Goal: Task Accomplishment & Management: Manage account settings

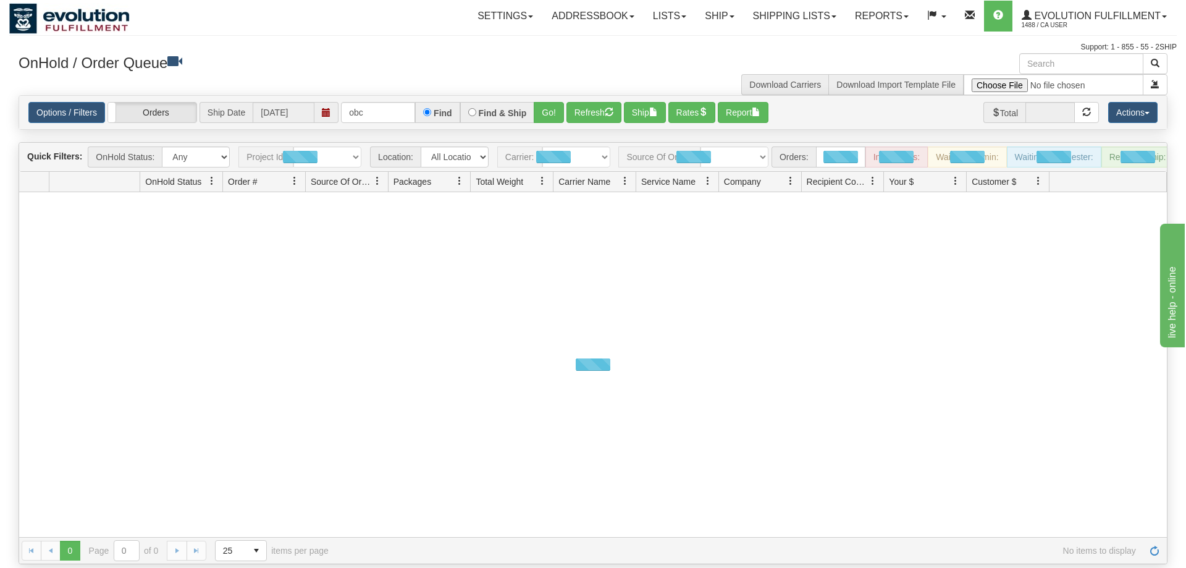
type input "obcc"
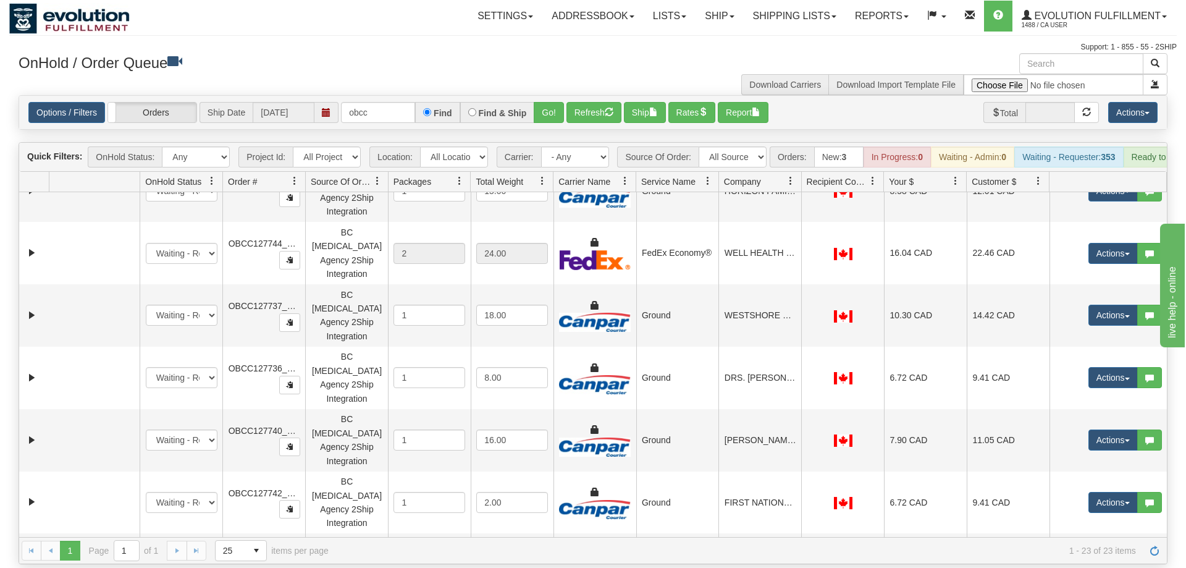
scroll to position [769, 0]
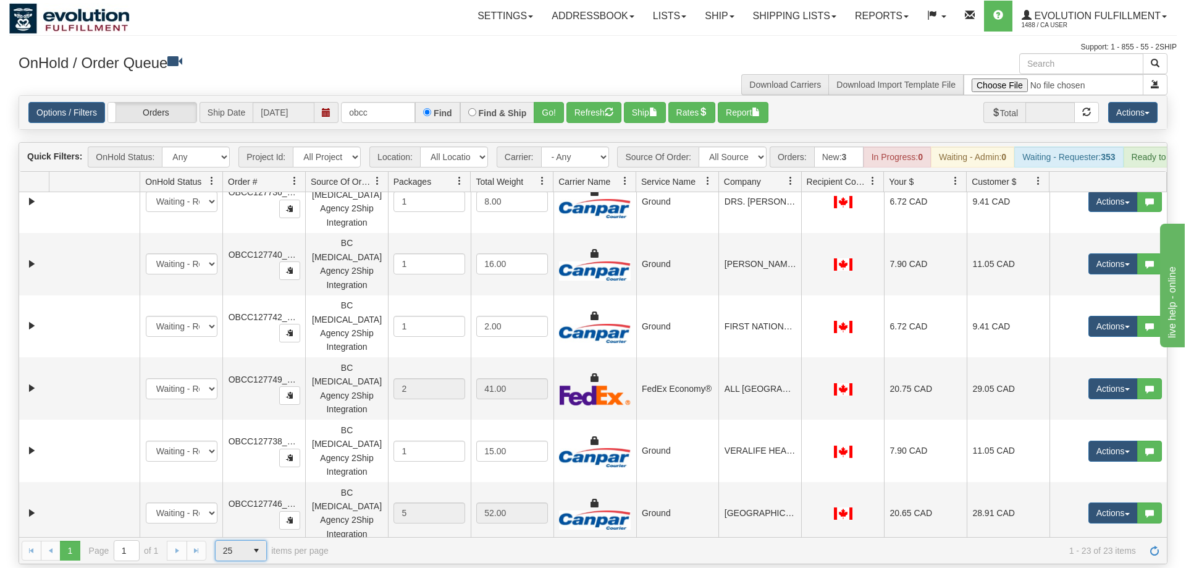
click at [253, 540] on span "select" at bounding box center [256, 550] width 20 height 20
click at [239, 514] on li "100" at bounding box center [241, 512] width 51 height 17
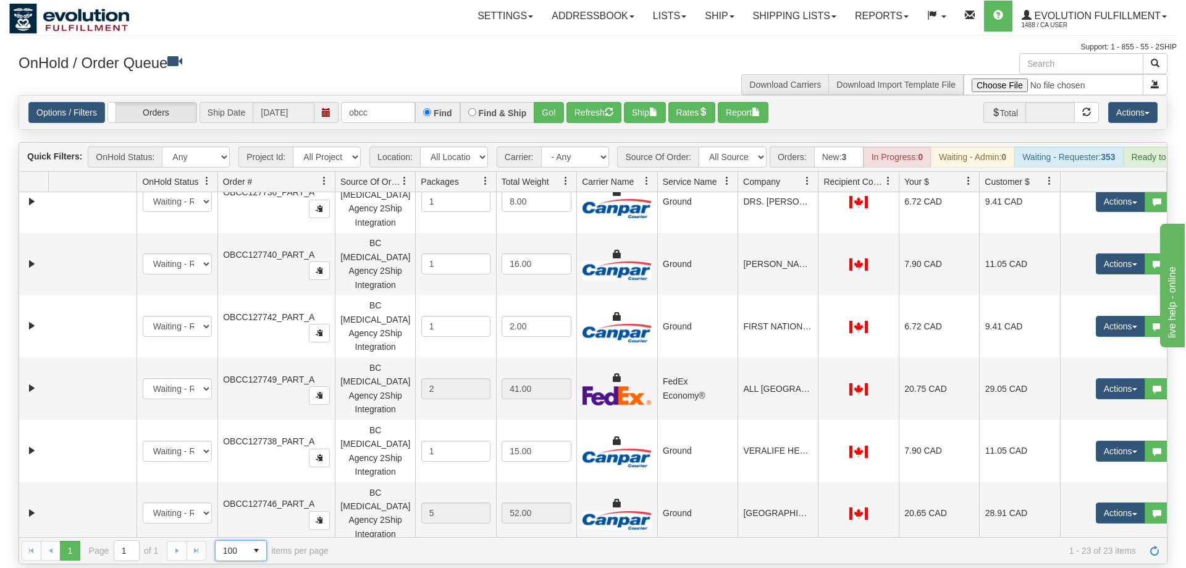
drag, startPoint x: 307, startPoint y: 161, endPoint x: 316, endPoint y: 161, distance: 8.6
click at [316, 172] on div "Id Location Request Id Reply Id OnHold Status Order # Source Of Order Packages …" at bounding box center [593, 182] width 1148 height 20
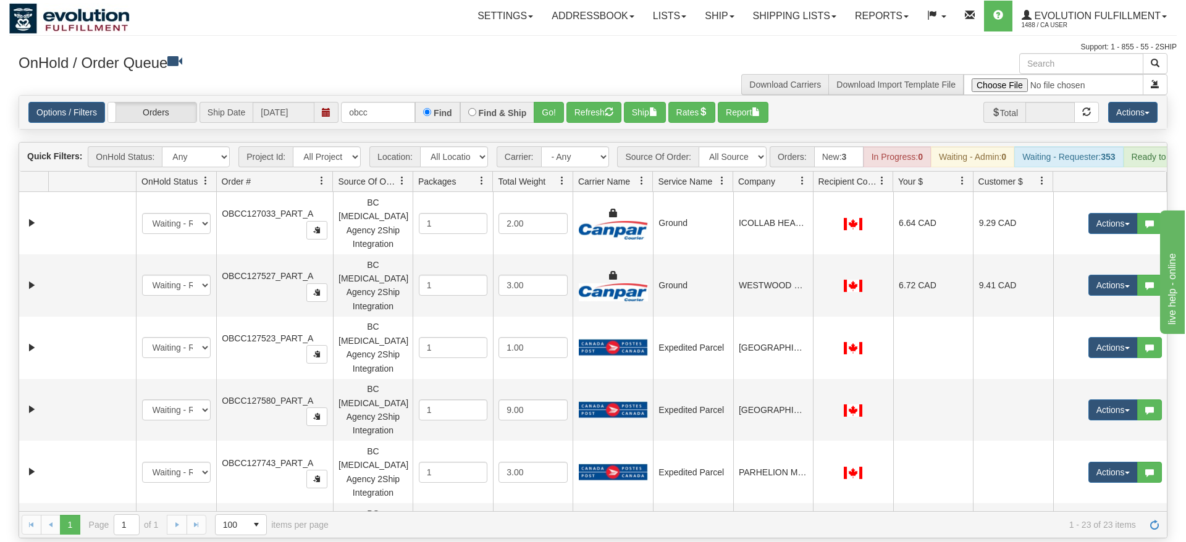
scroll to position [194, 0]
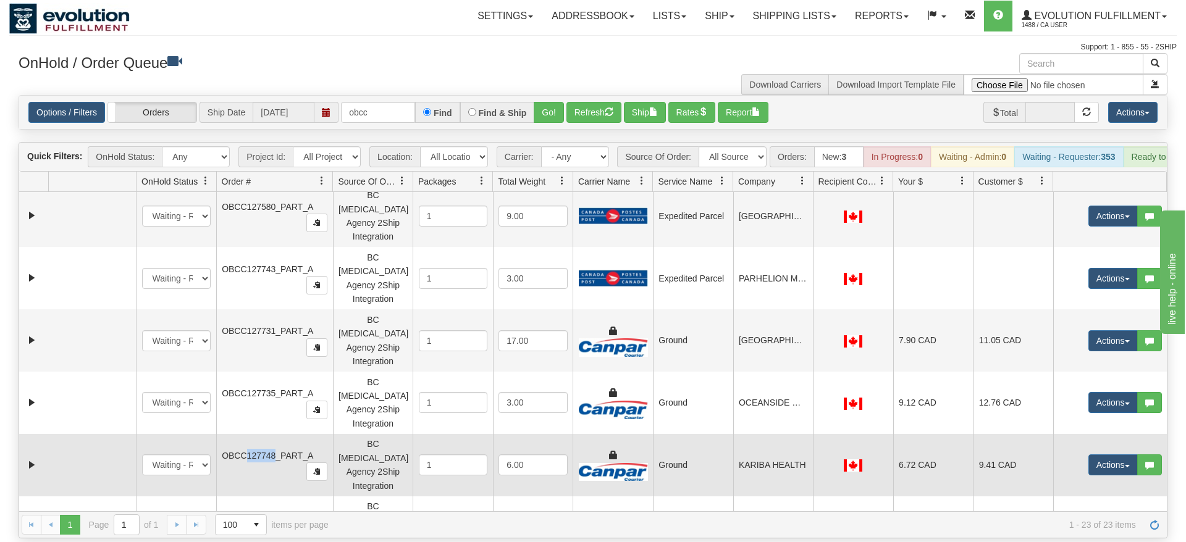
click at [120, 434] on td at bounding box center [92, 465] width 88 height 62
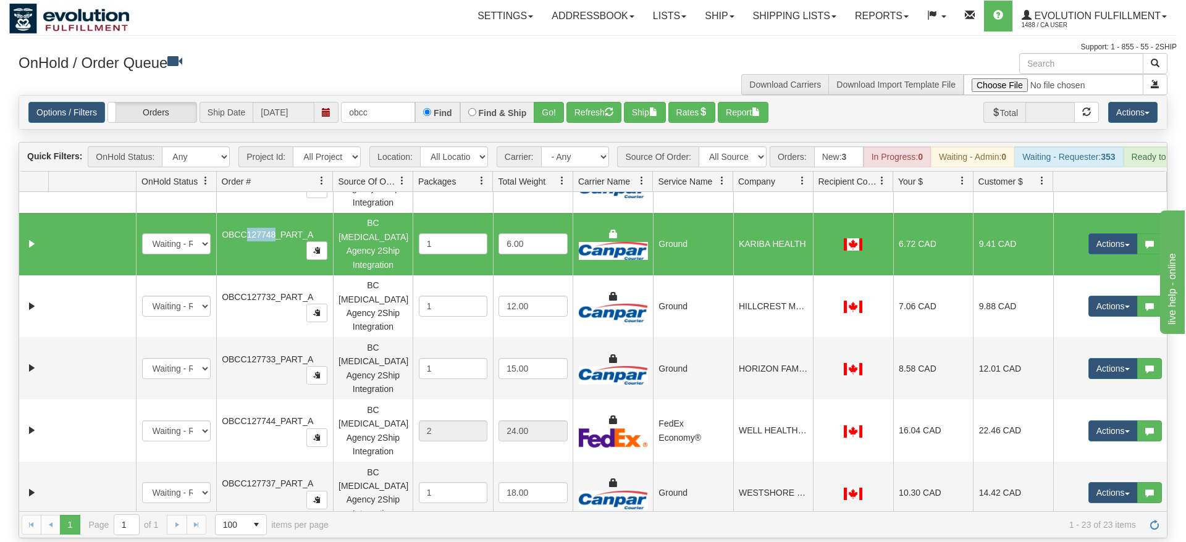
scroll to position [253, 0]
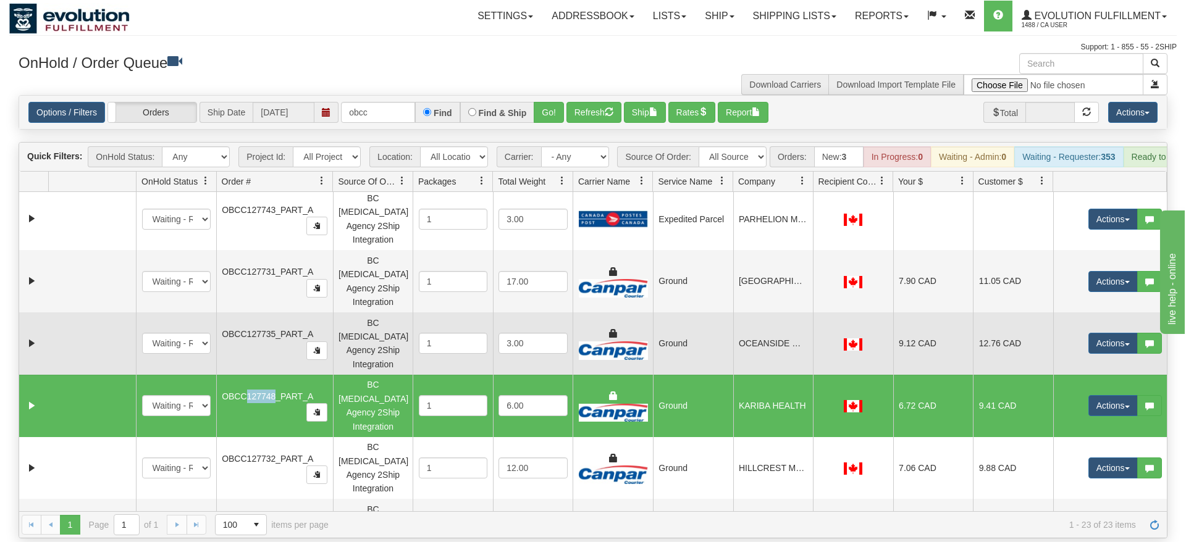
click at [103, 313] on td at bounding box center [92, 344] width 88 height 62
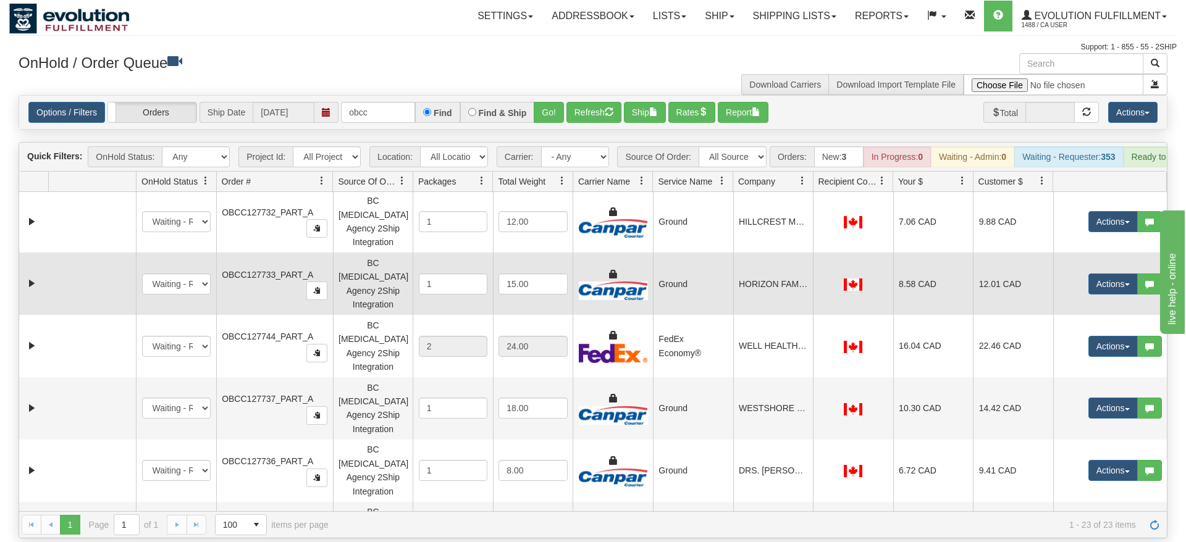
scroll to position [550, 0]
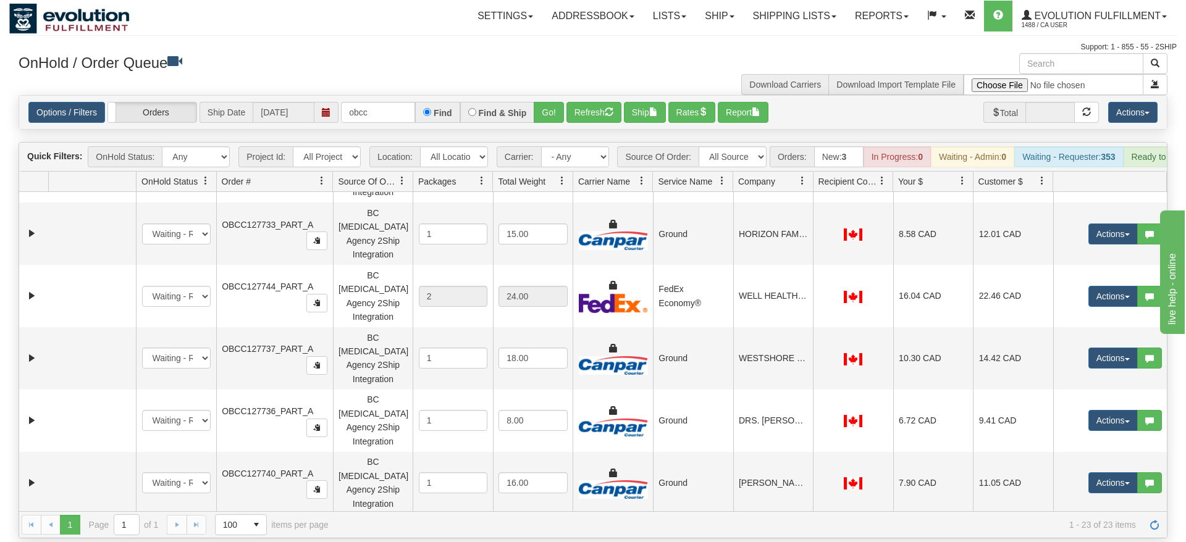
click at [133, 514] on td at bounding box center [92, 545] width 88 height 62
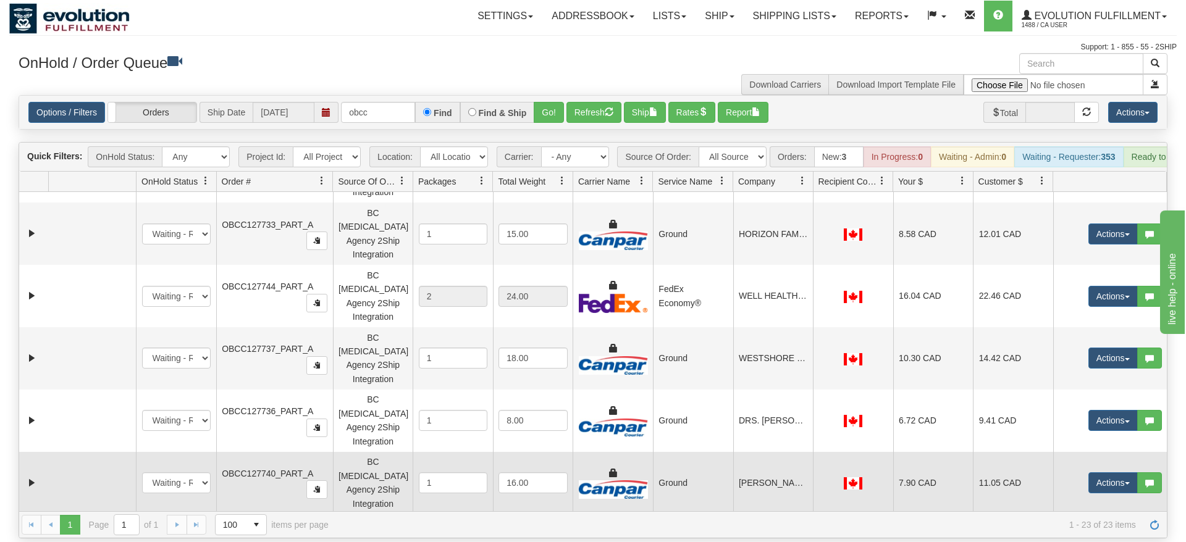
click at [116, 452] on td at bounding box center [92, 483] width 88 height 62
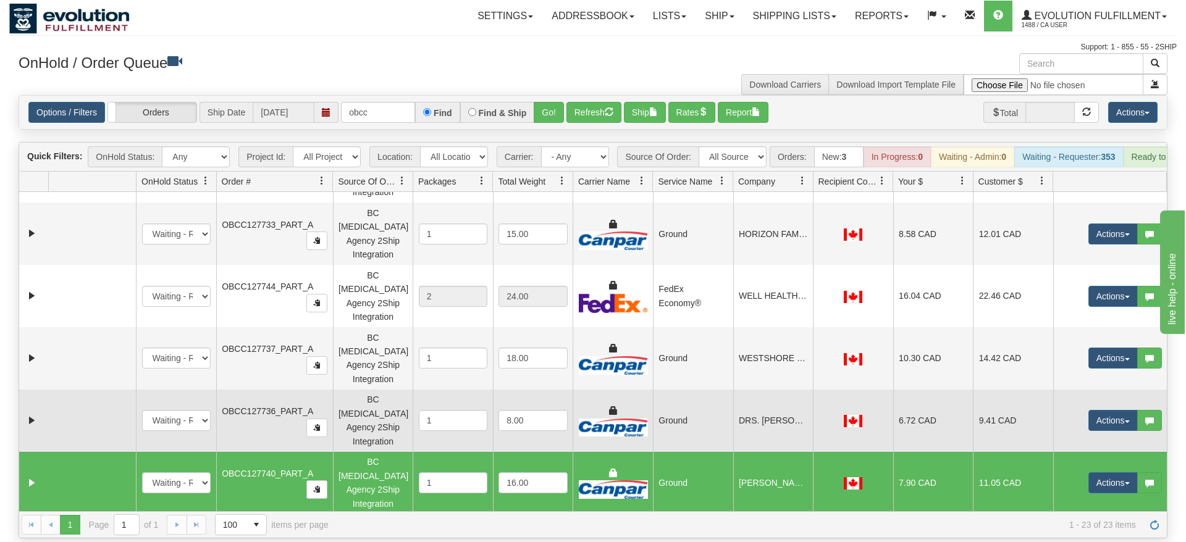
click at [108, 390] on td at bounding box center [92, 421] width 88 height 62
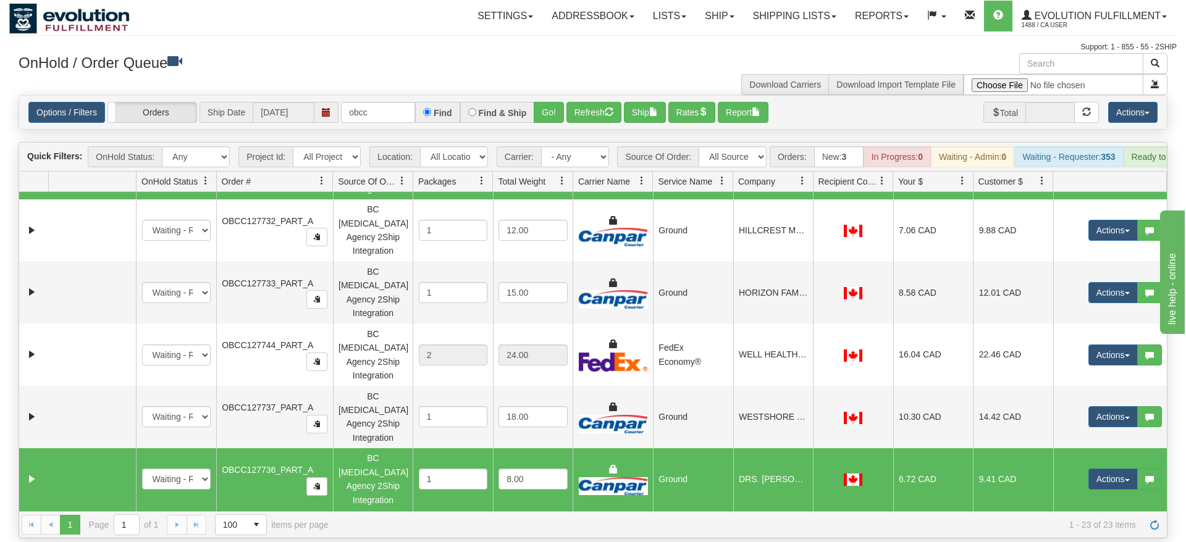
scroll to position [490, 0]
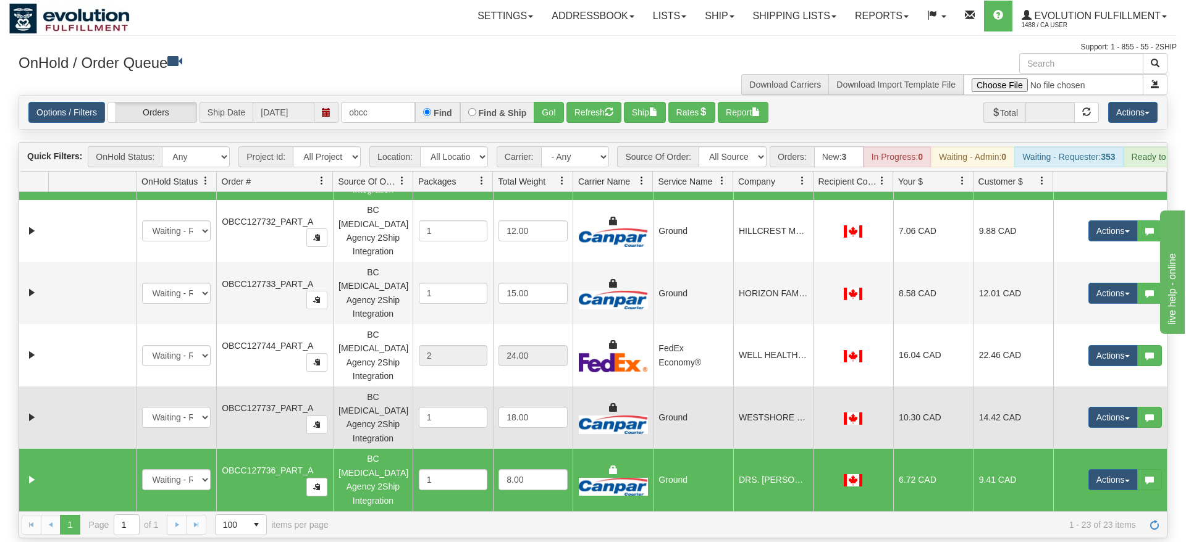
click at [119, 387] on td at bounding box center [92, 418] width 88 height 62
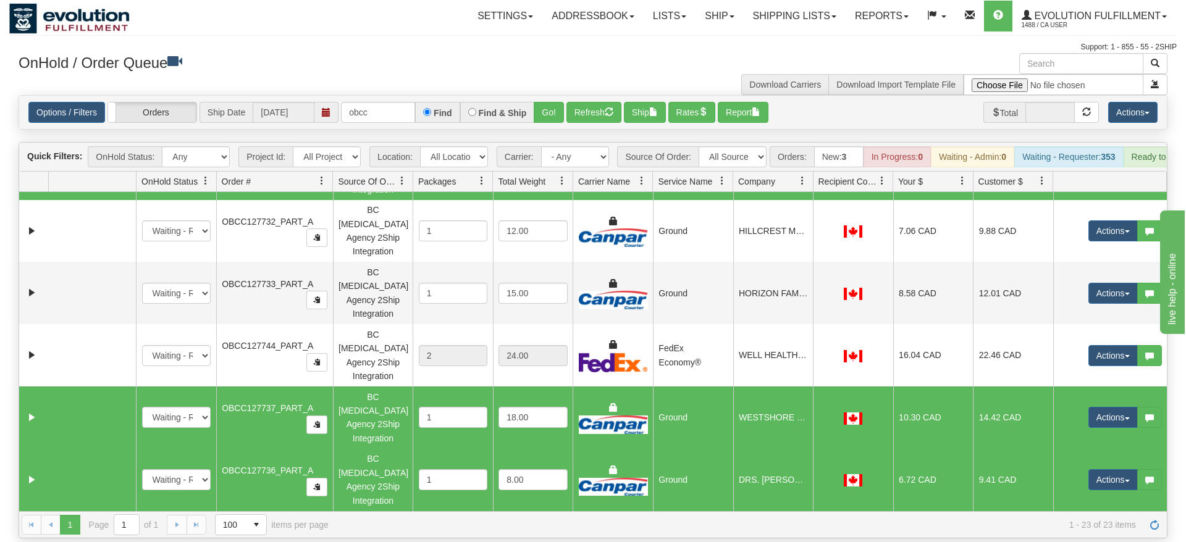
scroll to position [431, 0]
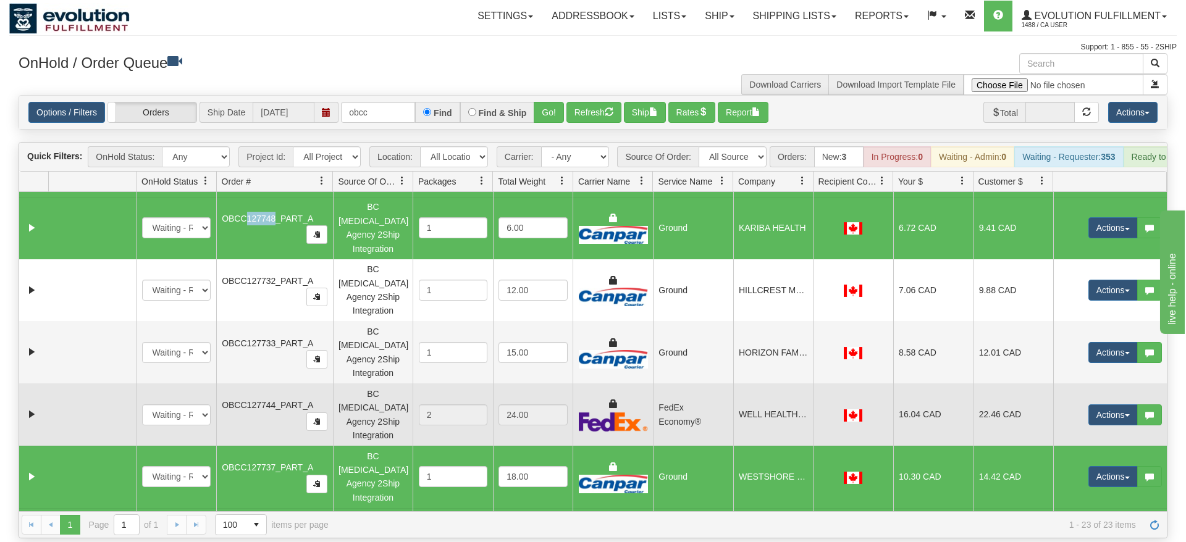
click at [120, 384] on td at bounding box center [92, 415] width 88 height 62
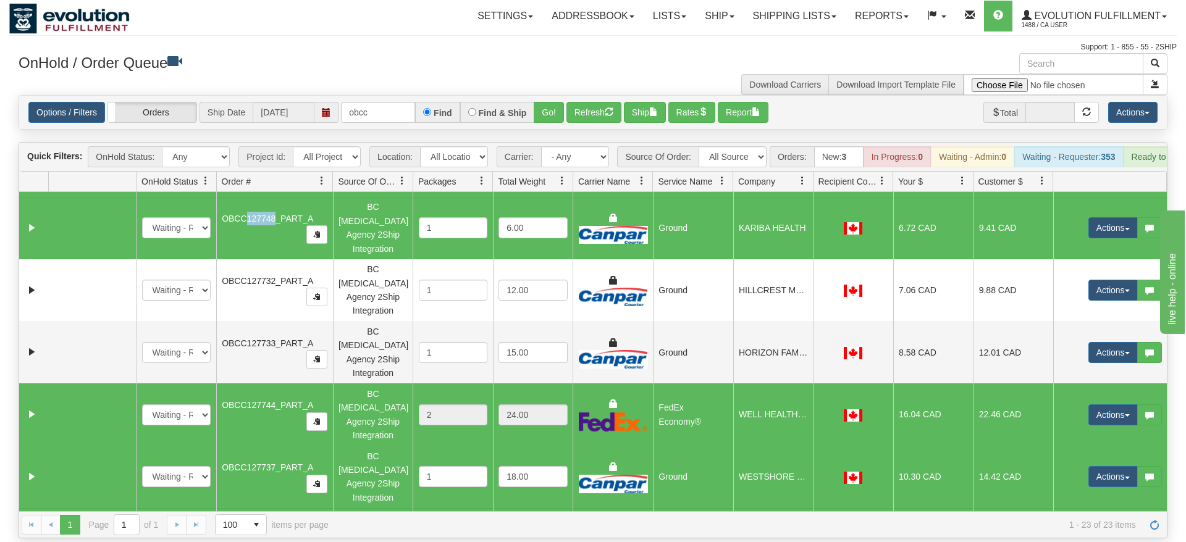
scroll to position [372, 0]
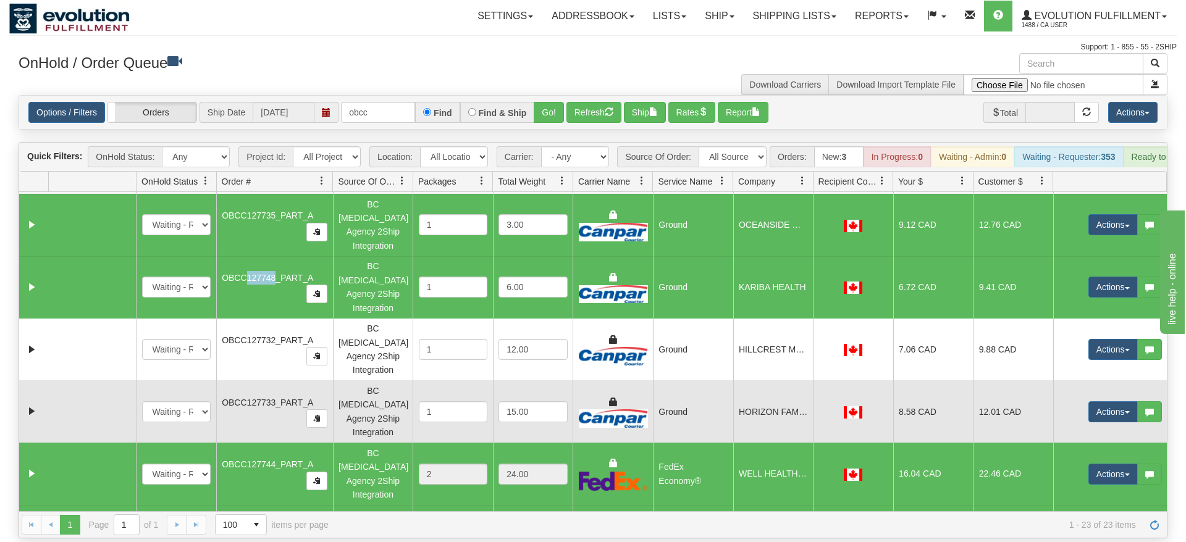
click at [122, 380] on td at bounding box center [92, 411] width 88 height 62
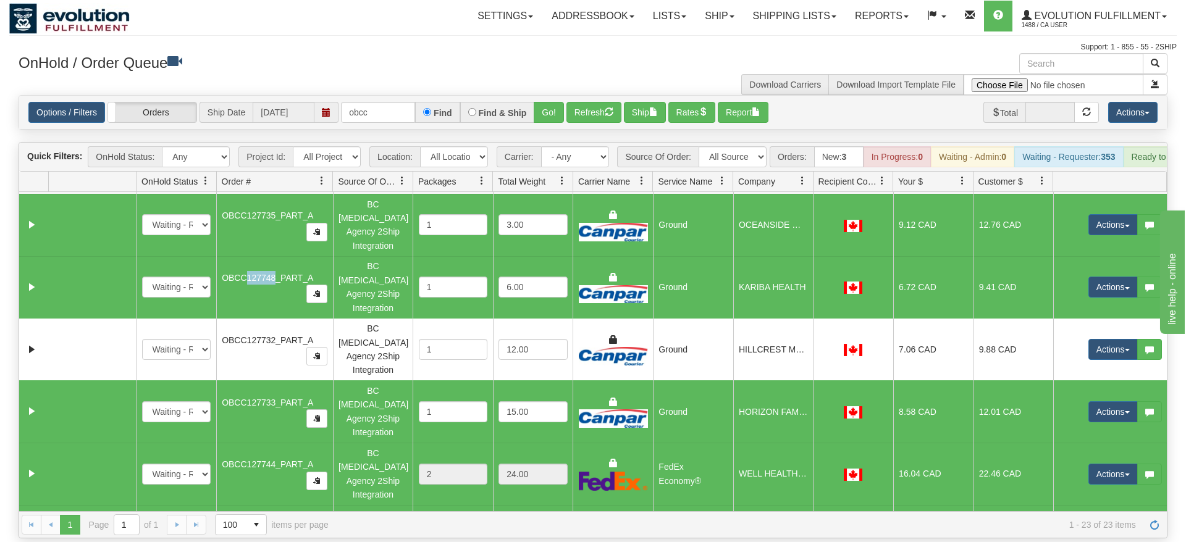
scroll to position [313, 0]
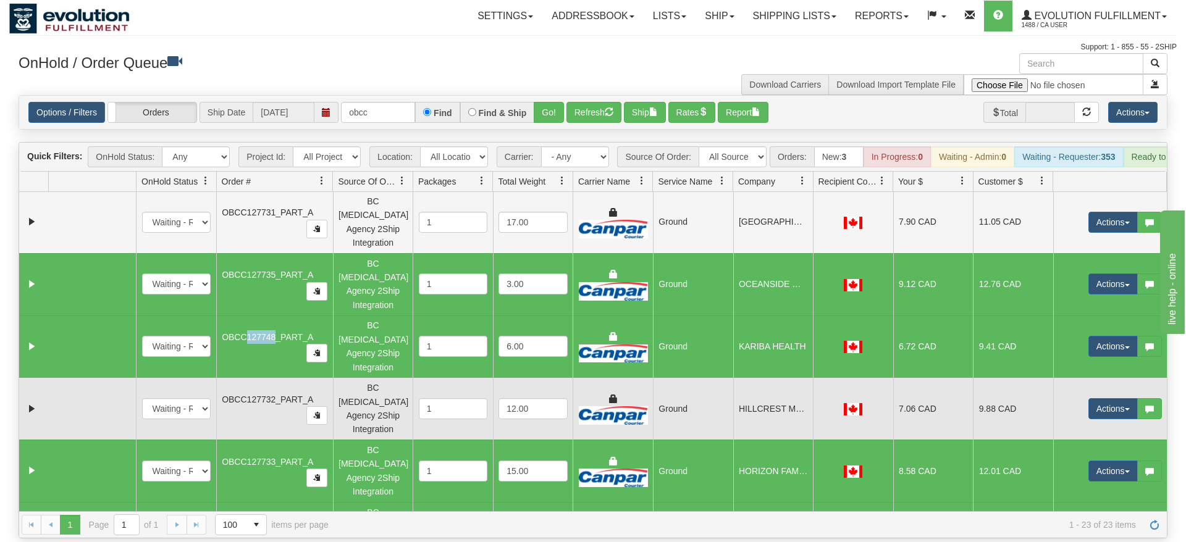
click at [115, 378] on td at bounding box center [92, 409] width 88 height 62
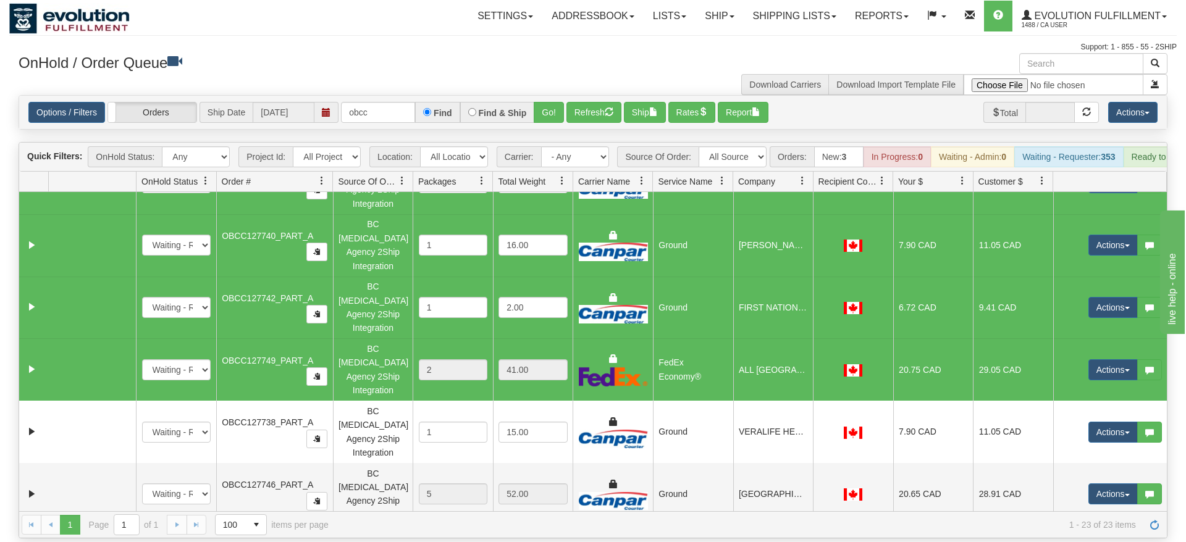
scroll to position [794, 0]
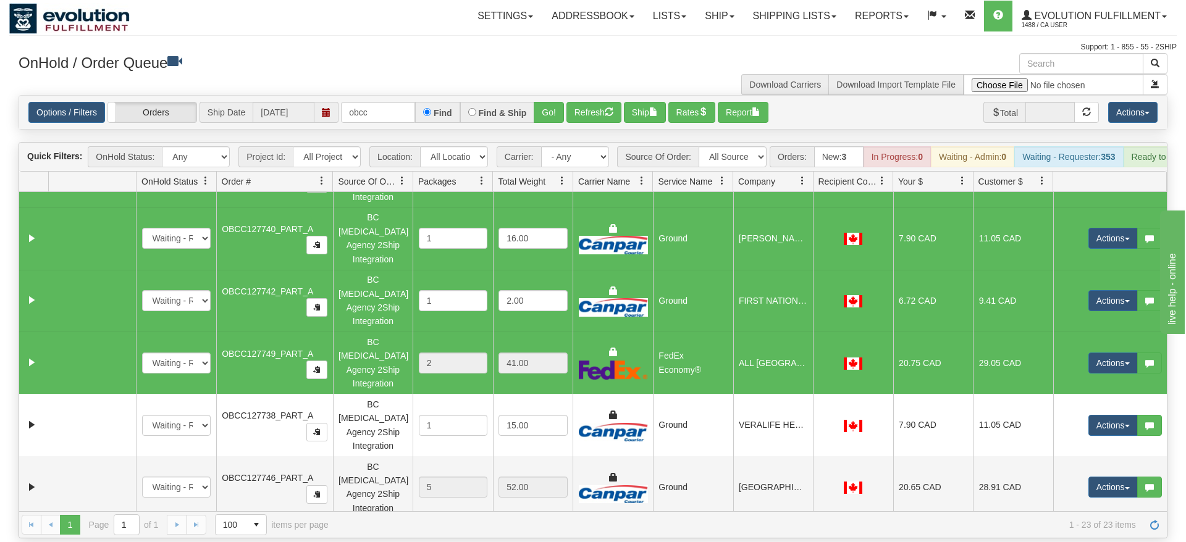
click at [107, 519] on td at bounding box center [92, 550] width 88 height 62
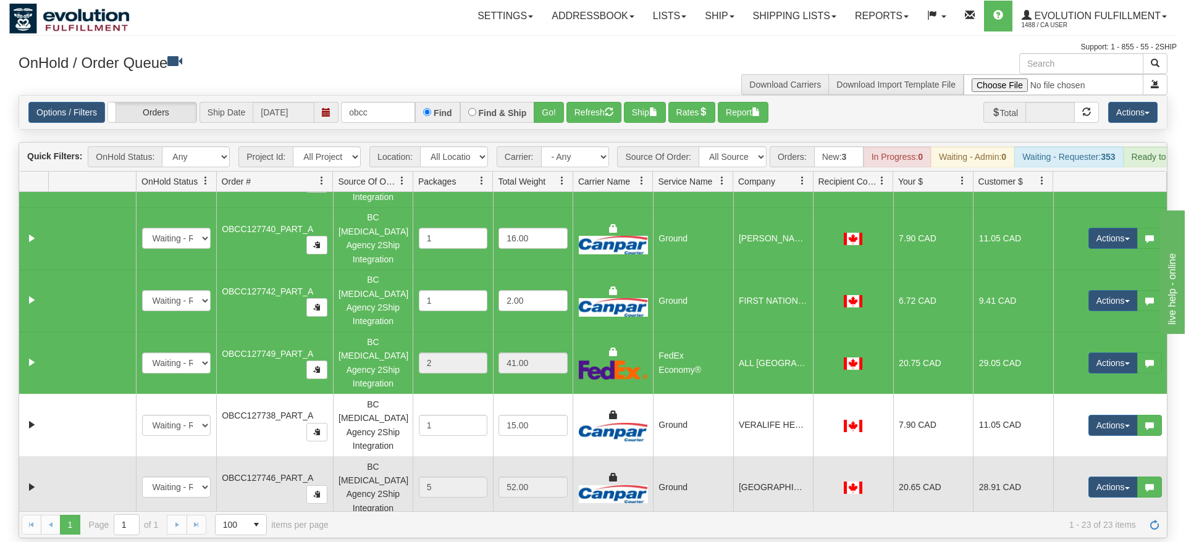
click at [99, 456] on td at bounding box center [92, 487] width 88 height 62
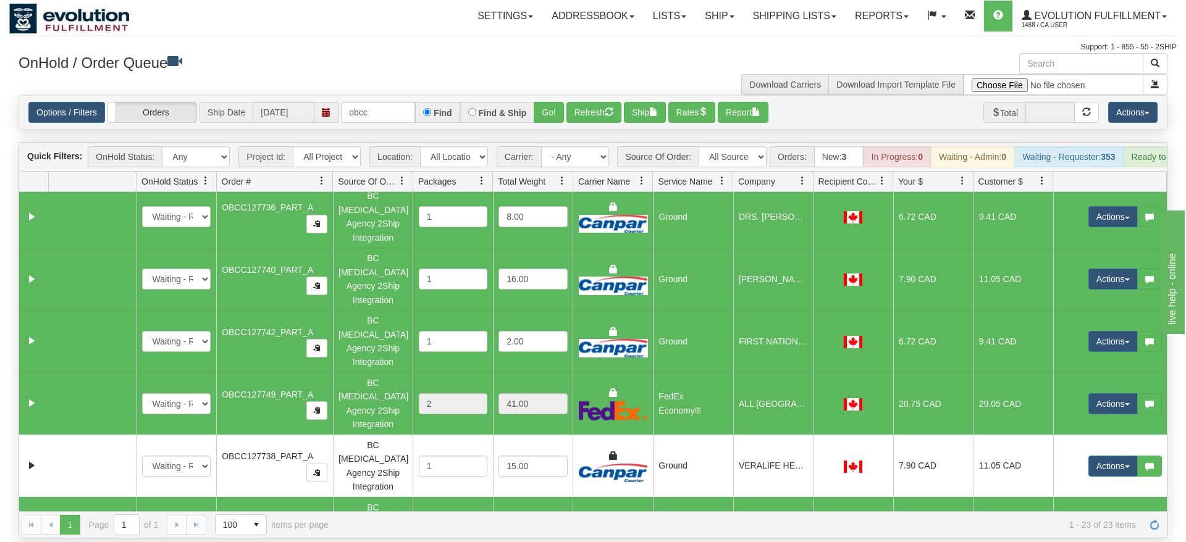
scroll to position [676, 0]
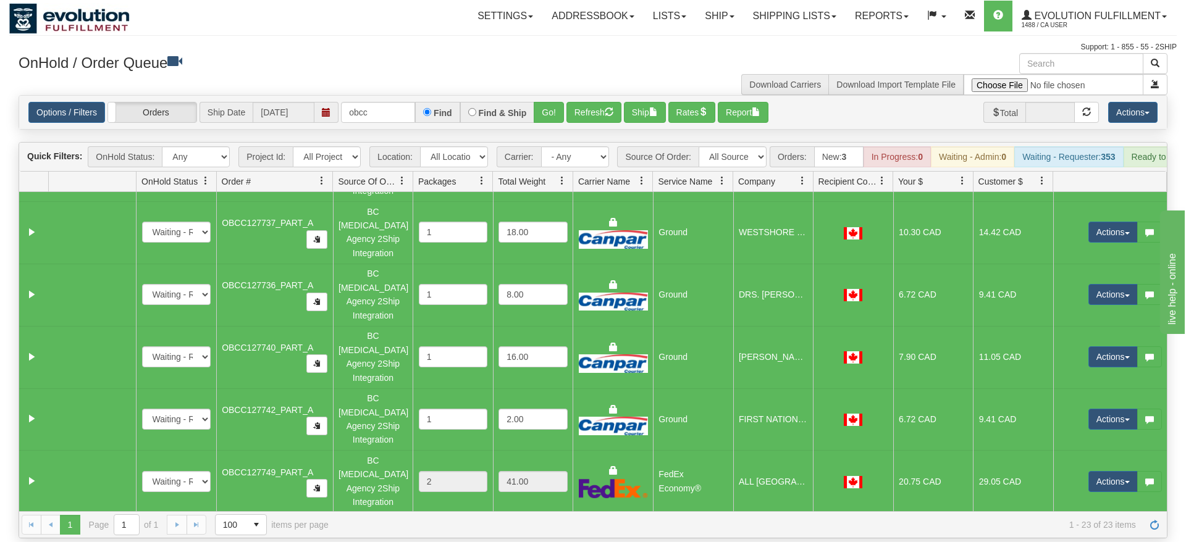
click at [110, 513] on td at bounding box center [92, 544] width 88 height 62
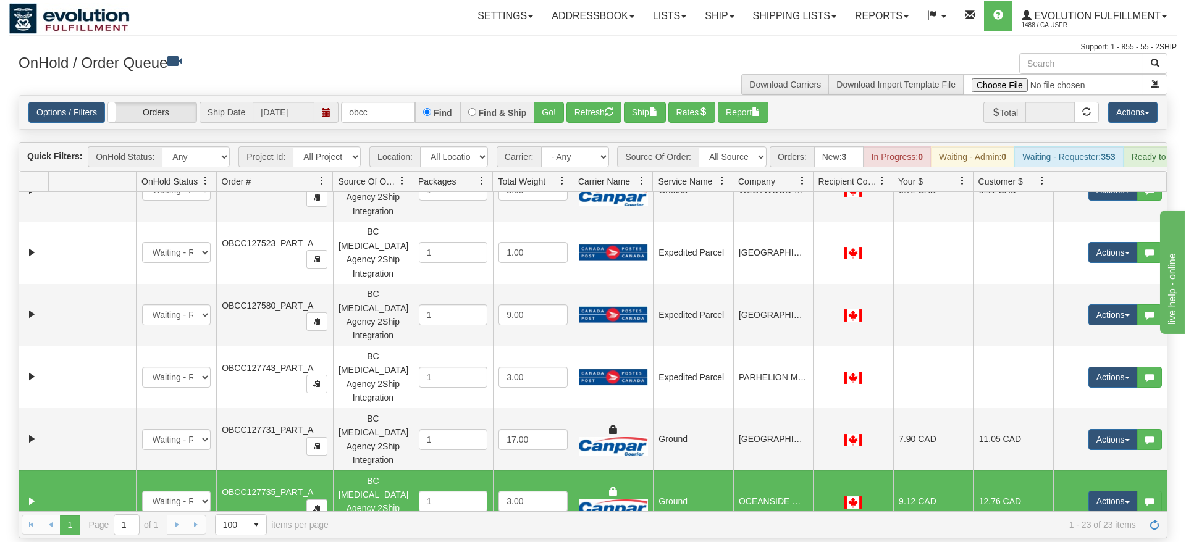
scroll to position [83, 0]
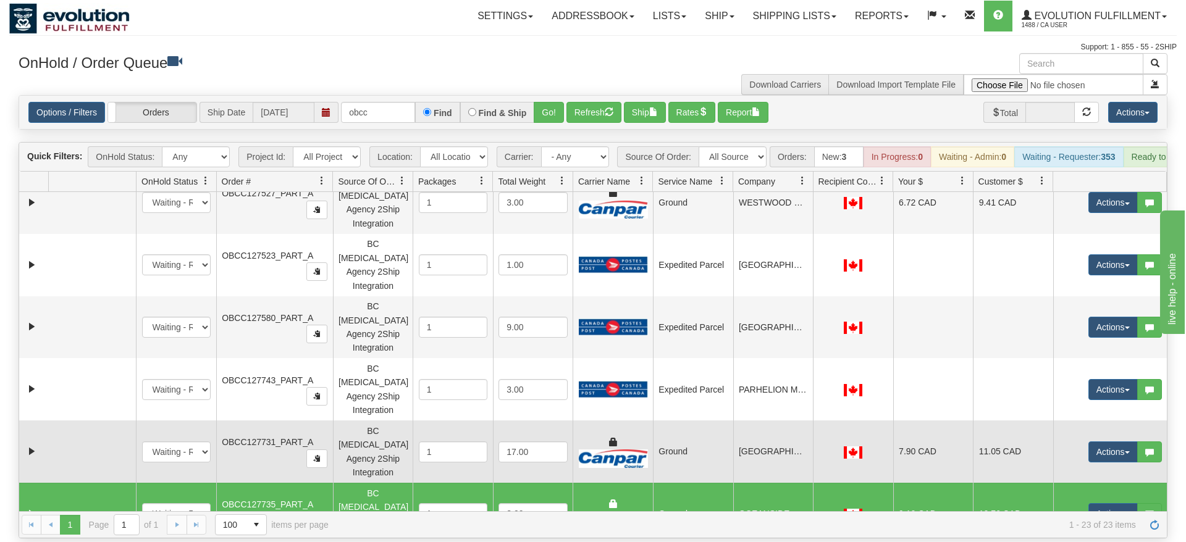
click at [133, 421] on td at bounding box center [92, 452] width 88 height 62
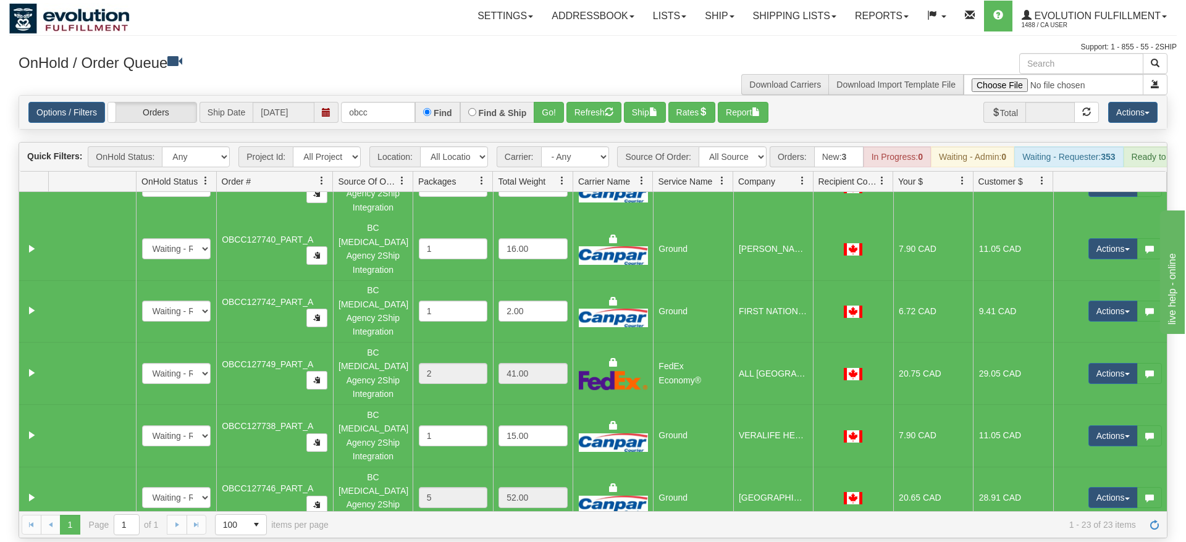
scroll to position [794, 0]
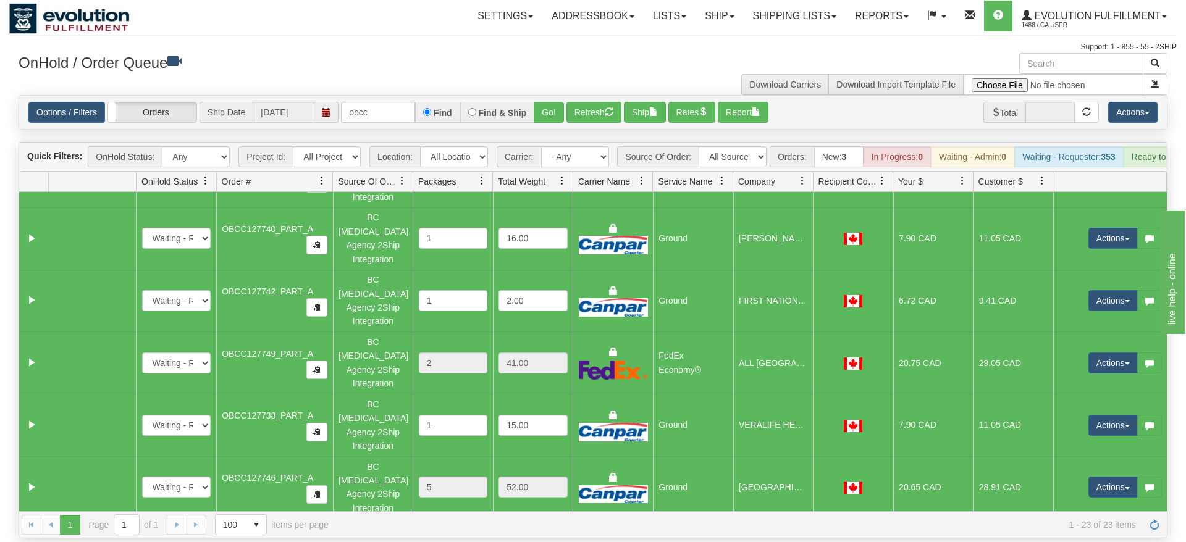
click at [652, 102] on button "Ship" at bounding box center [645, 112] width 42 height 21
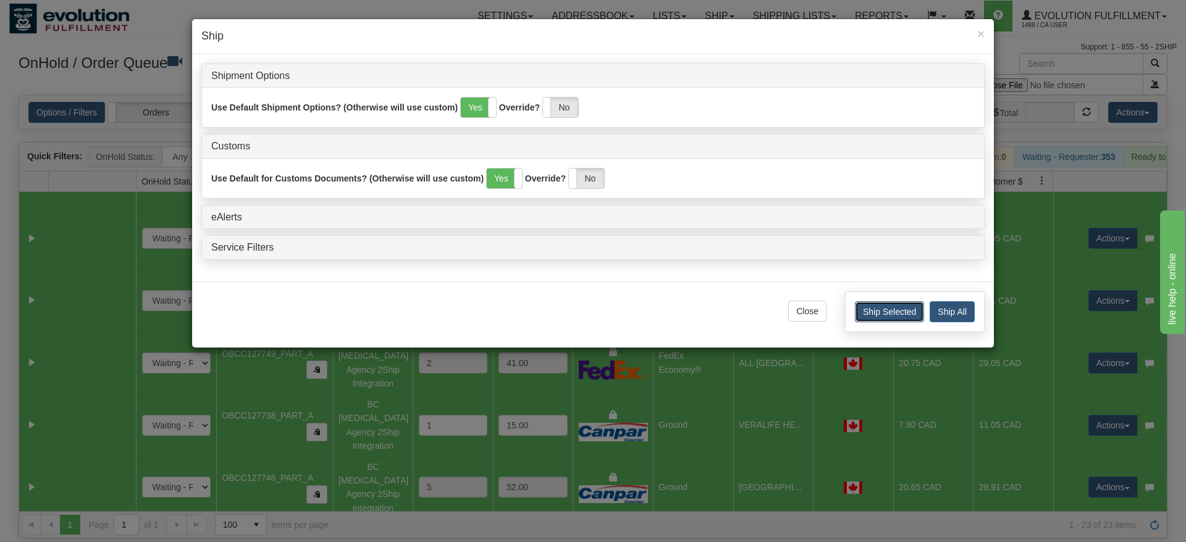
click at [892, 315] on button "Ship Selected" at bounding box center [889, 311] width 69 height 21
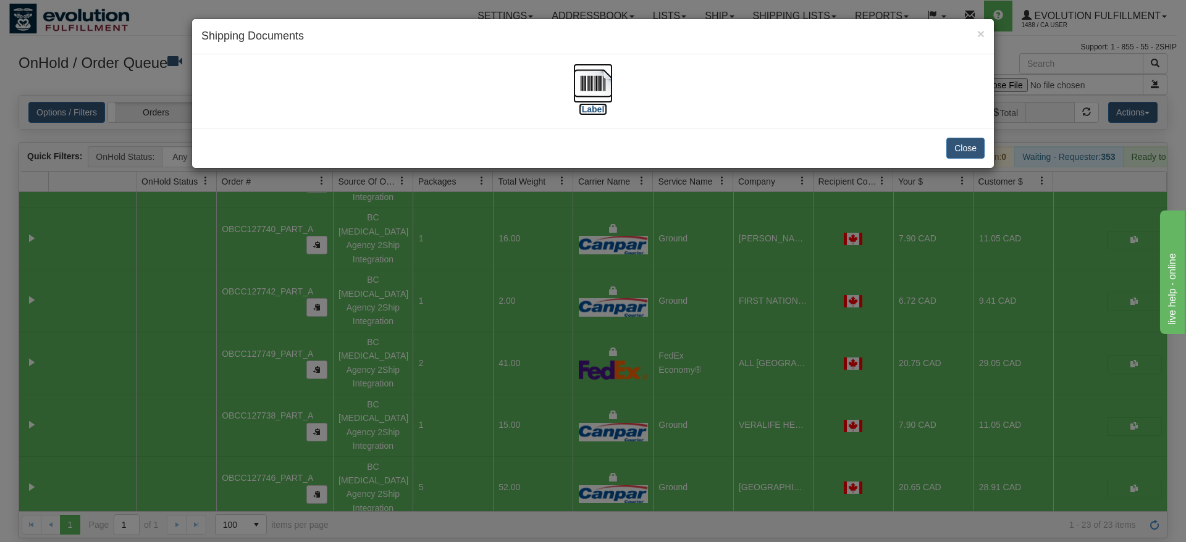
click at [604, 88] on img at bounding box center [593, 84] width 40 height 40
click at [978, 151] on button "Close" at bounding box center [965, 148] width 38 height 21
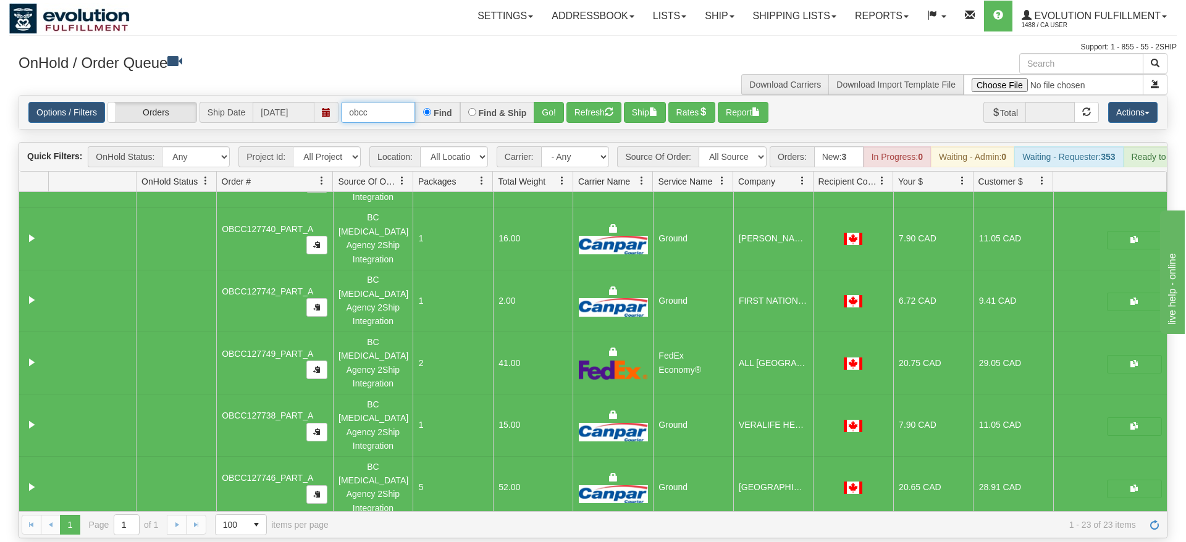
click at [403, 102] on input "obcc" at bounding box center [378, 112] width 74 height 21
click at [546, 102] on button "Go!" at bounding box center [549, 112] width 30 height 21
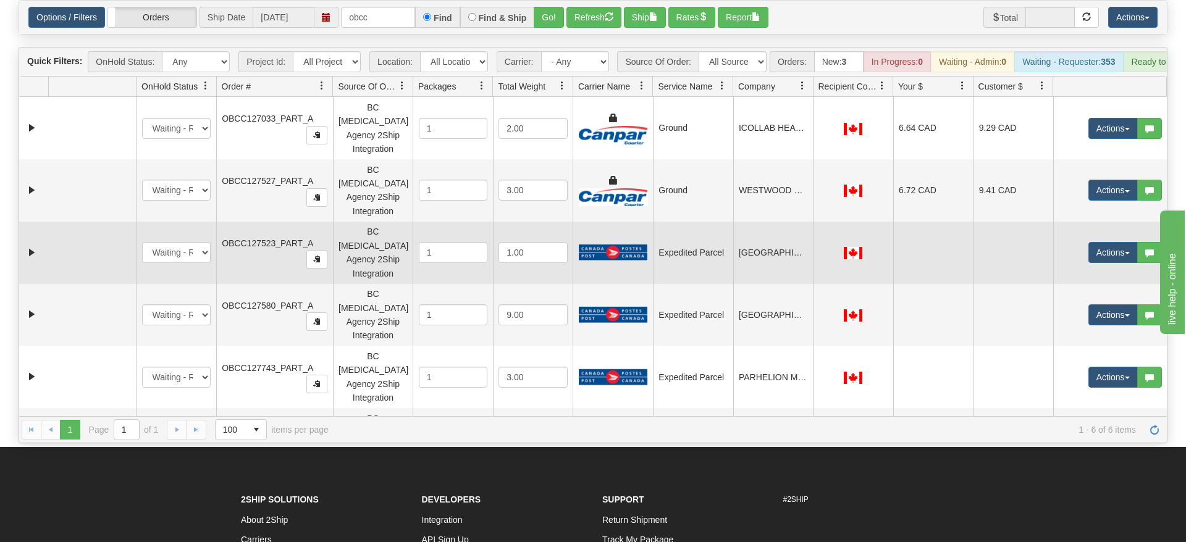
scroll to position [63, 0]
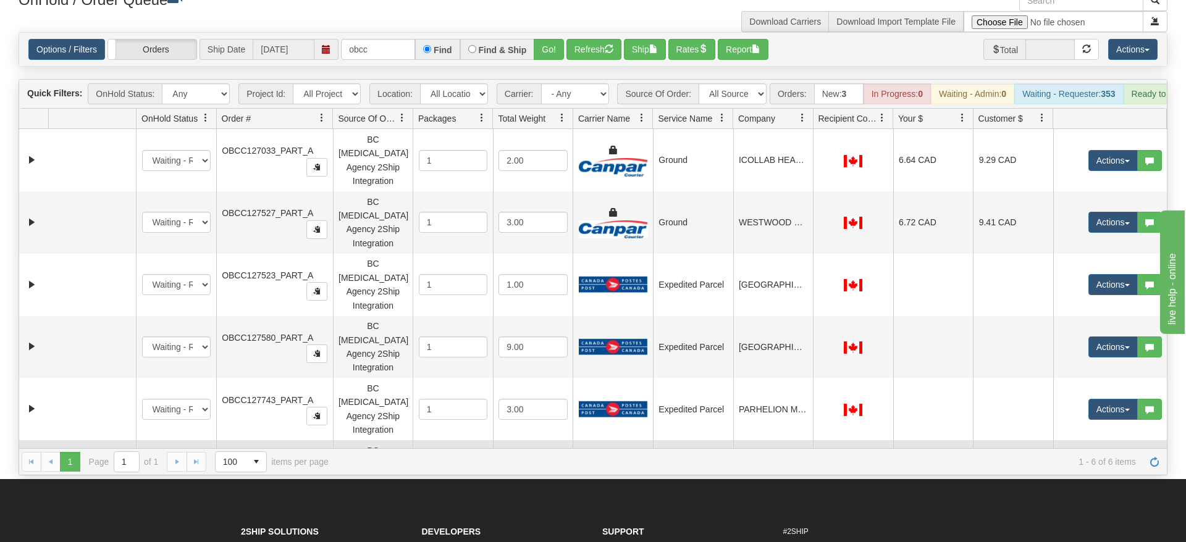
click at [1114, 461] on button "Actions" at bounding box center [1112, 471] width 49 height 21
click at [1079, 506] on span "Refresh Rates" at bounding box center [1083, 511] width 64 height 10
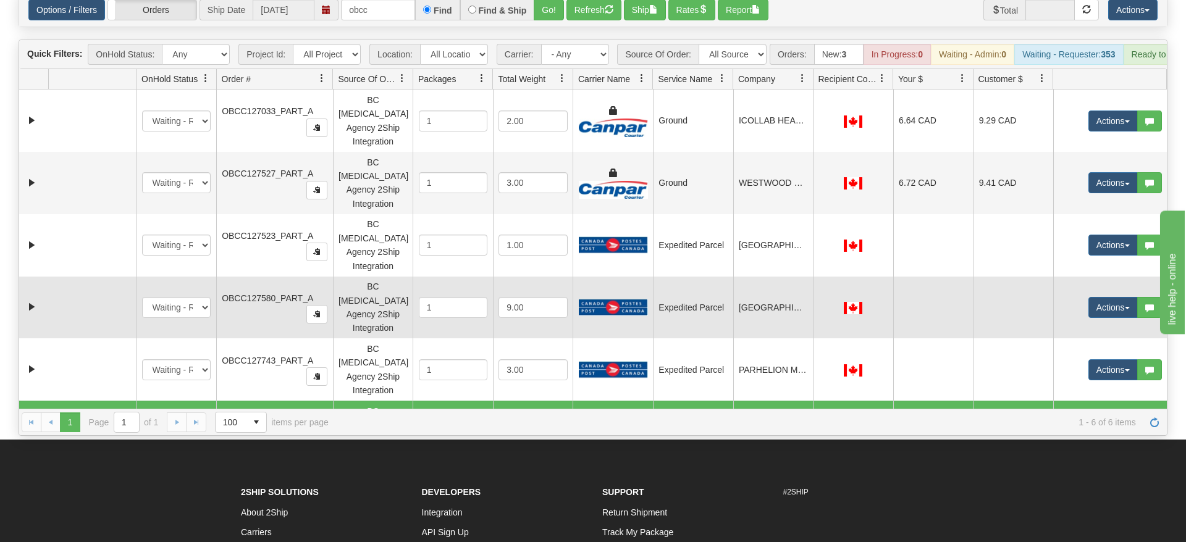
scroll to position [126, 0]
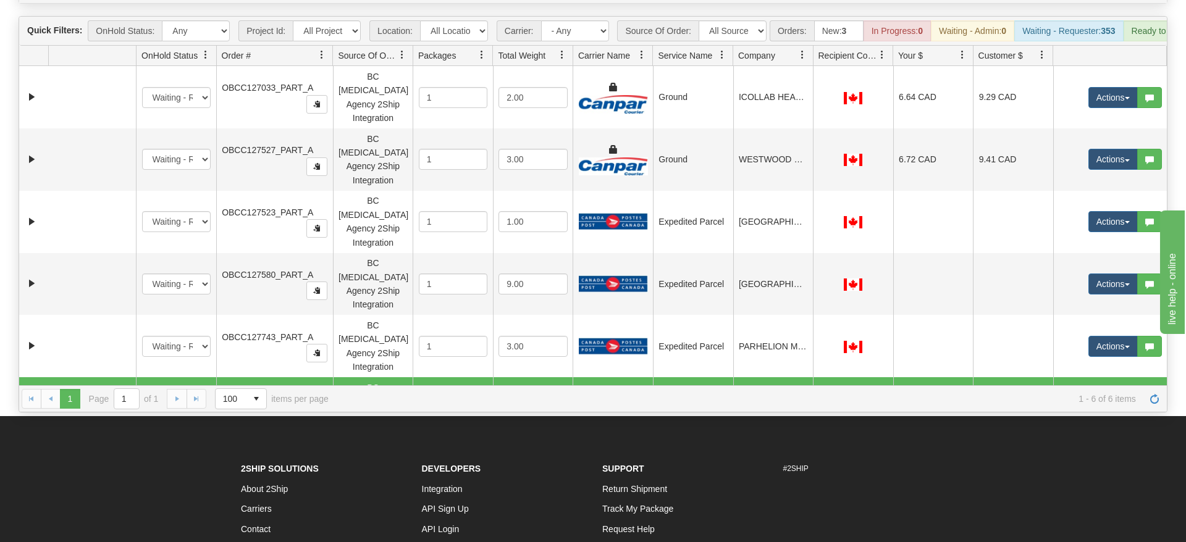
click at [1108, 398] on button "Actions" at bounding box center [1112, 408] width 49 height 21
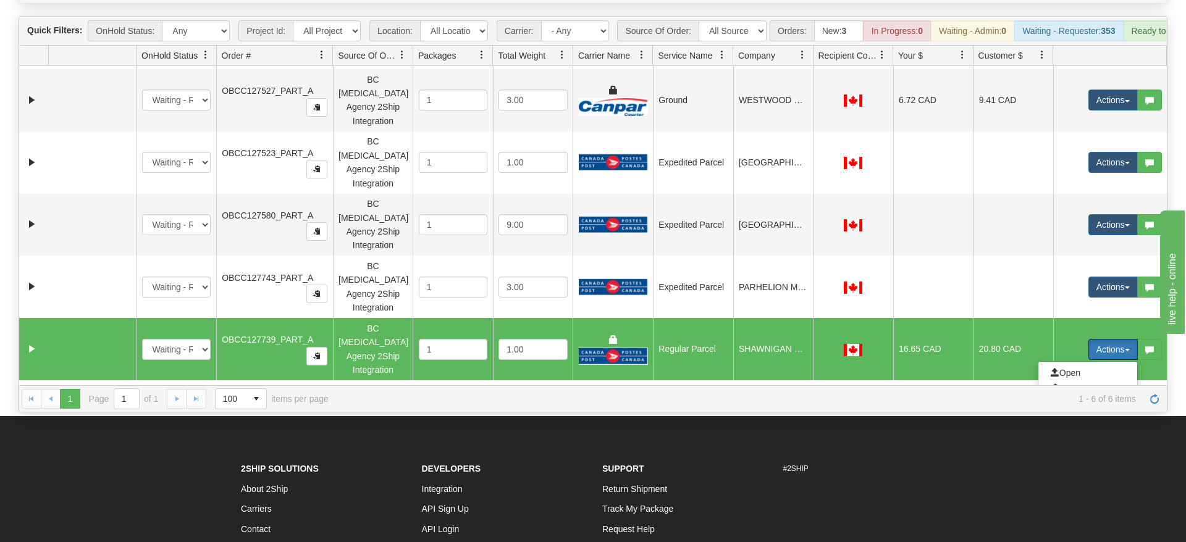
click at [1084, 400] on span "Rate All Services" at bounding box center [1088, 405] width 74 height 10
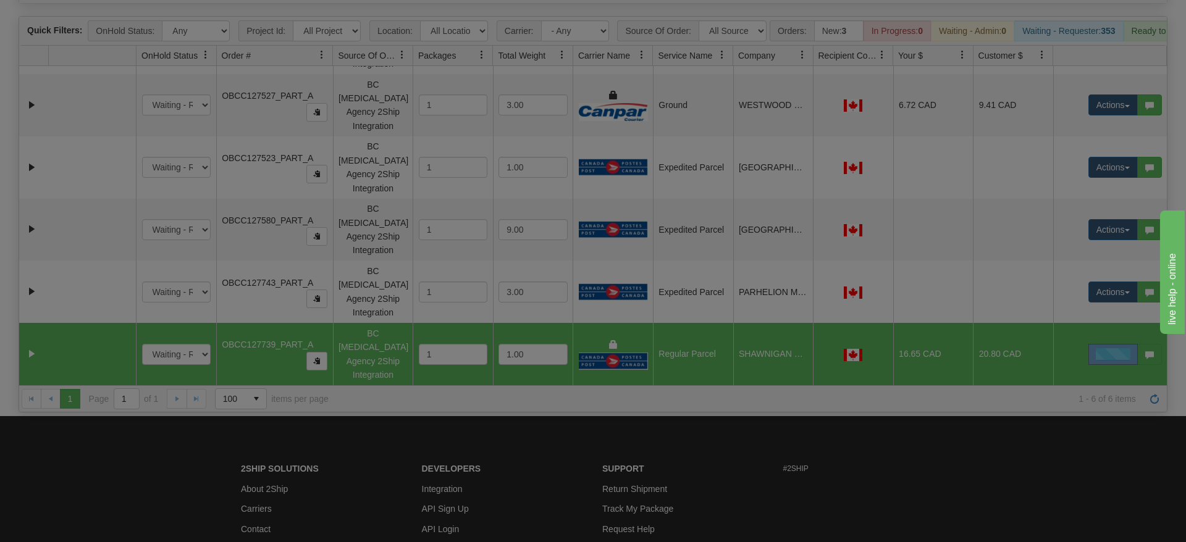
scroll to position [0, 0]
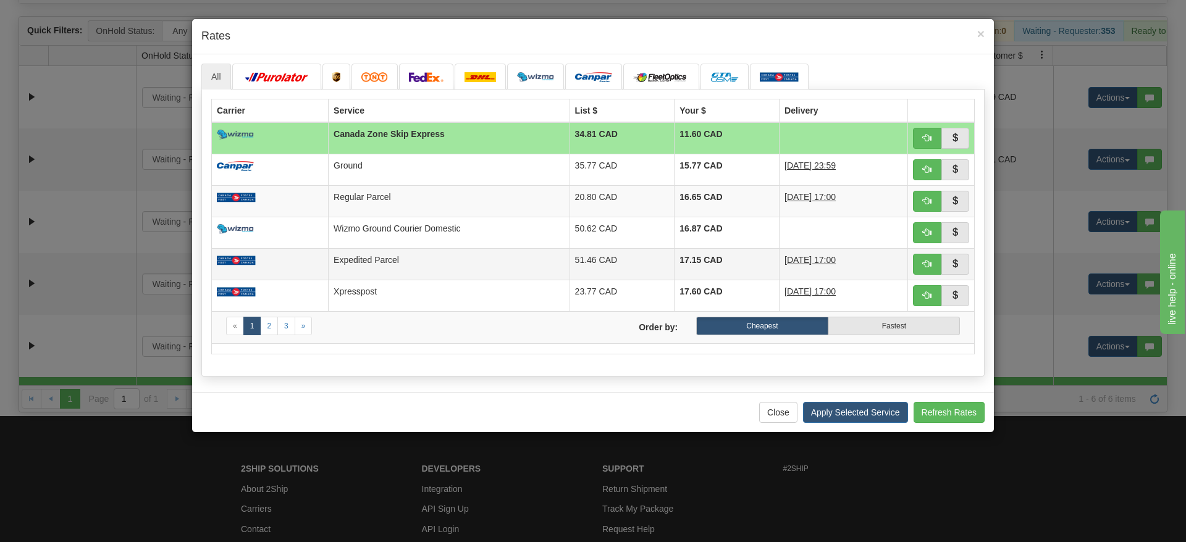
click at [377, 258] on td "Expedited Parcel" at bounding box center [449, 263] width 241 height 31
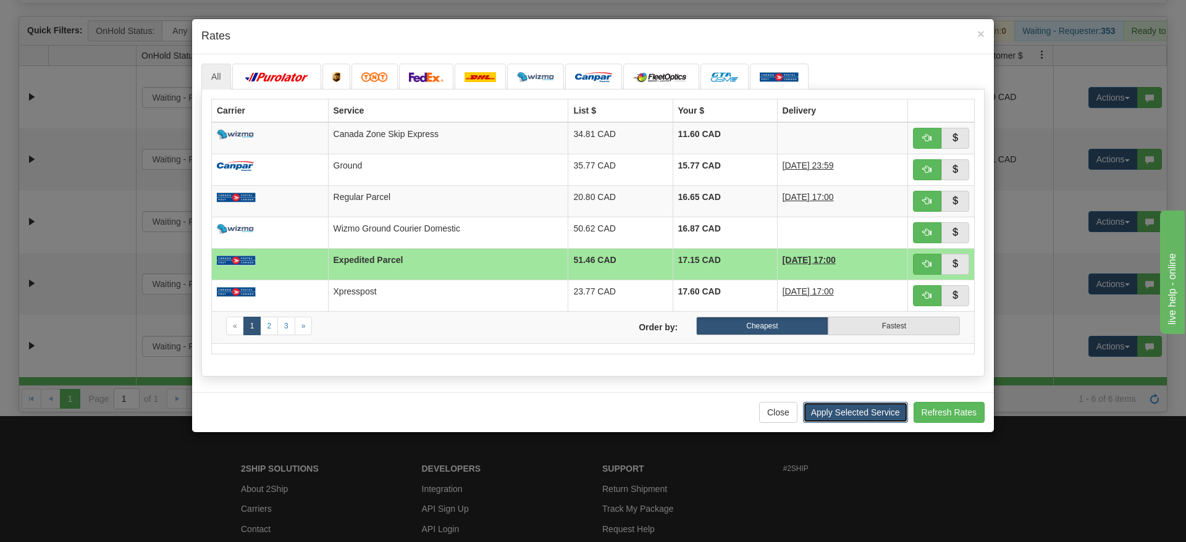
click at [863, 409] on button "Apply Selected Service" at bounding box center [855, 412] width 105 height 21
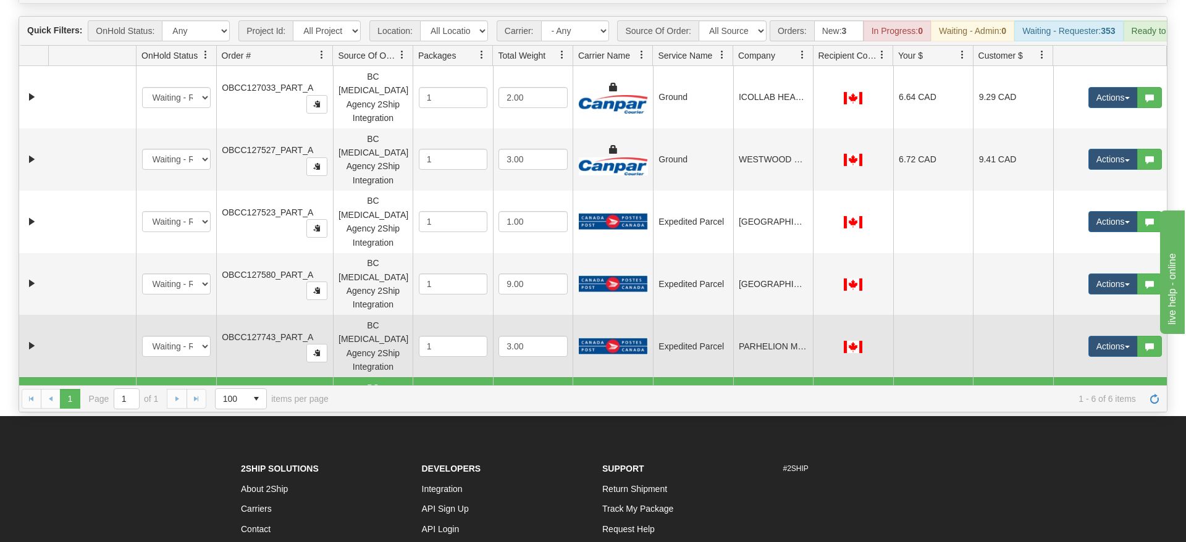
click at [109, 315] on td at bounding box center [92, 346] width 88 height 62
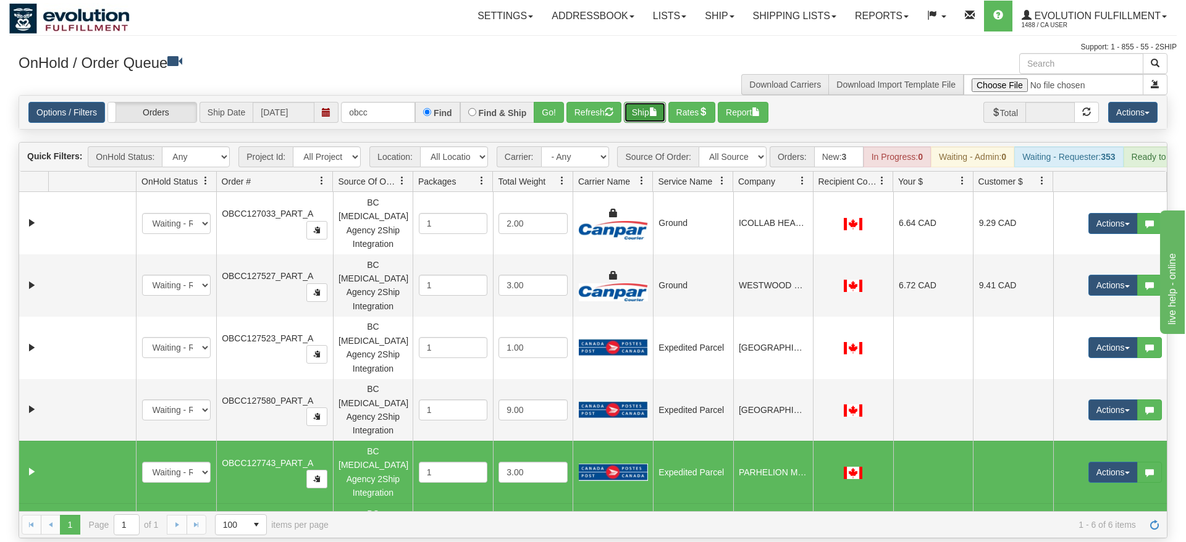
click at [650, 102] on button "Ship" at bounding box center [645, 112] width 42 height 21
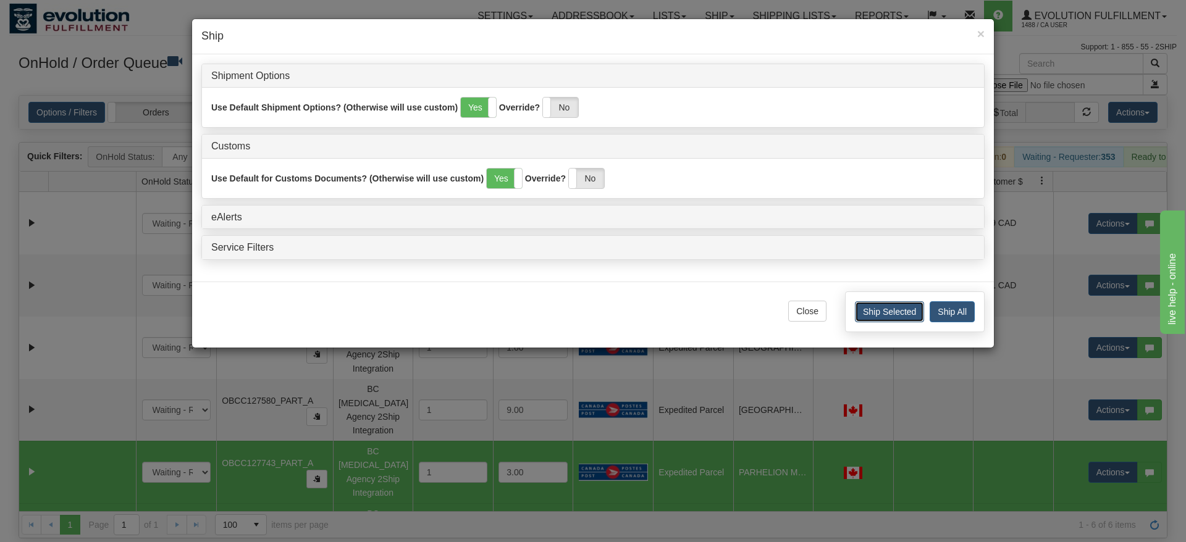
click at [891, 313] on button "Ship Selected" at bounding box center [889, 311] width 69 height 21
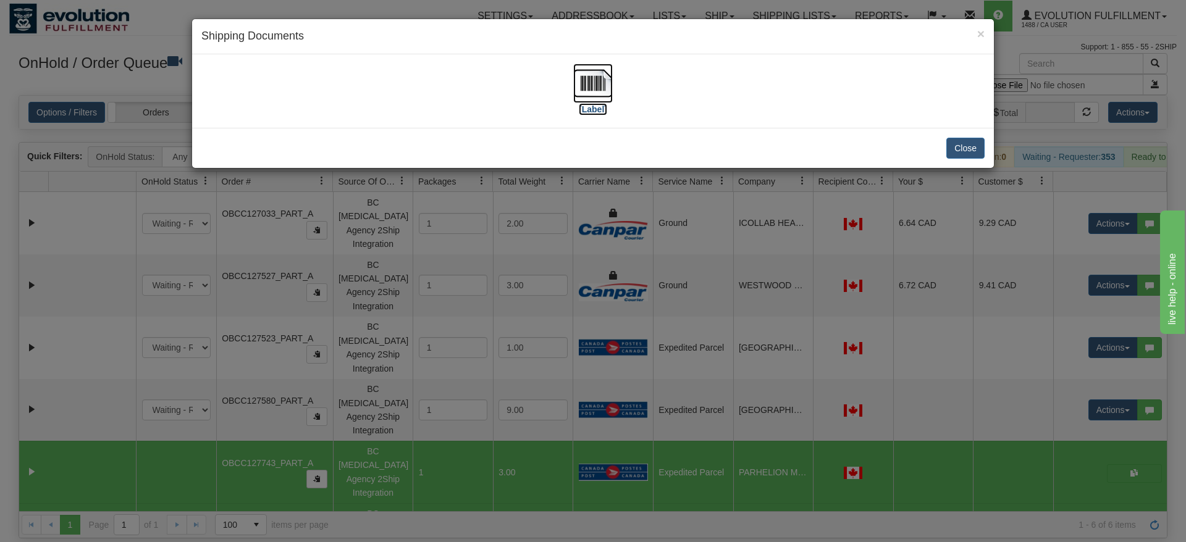
click at [603, 78] on img at bounding box center [593, 84] width 40 height 40
click at [968, 152] on button "Close" at bounding box center [965, 148] width 38 height 21
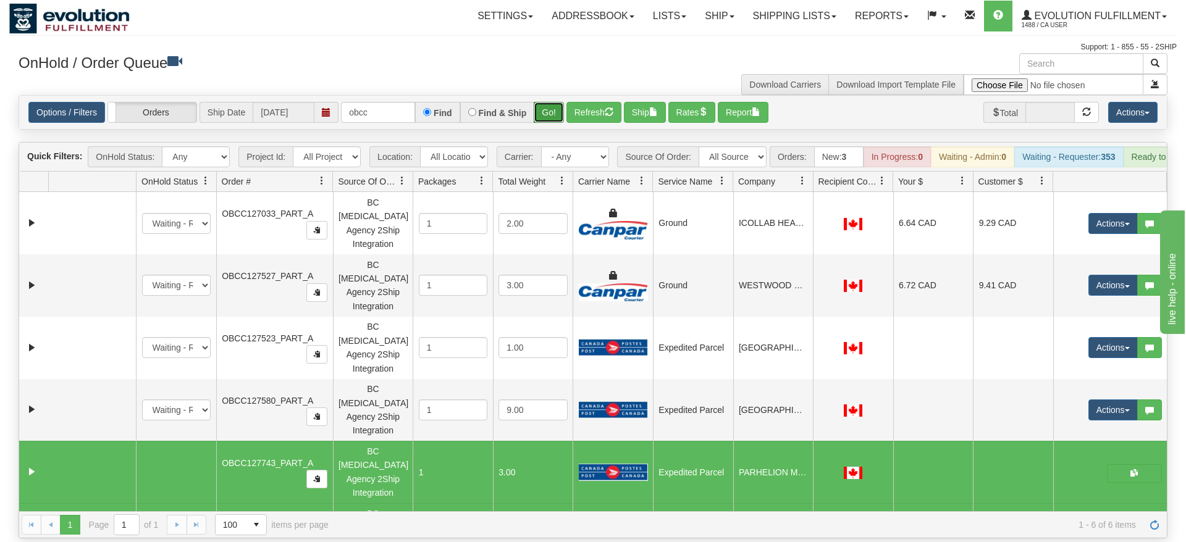
click at [556, 102] on button "Go!" at bounding box center [549, 112] width 30 height 21
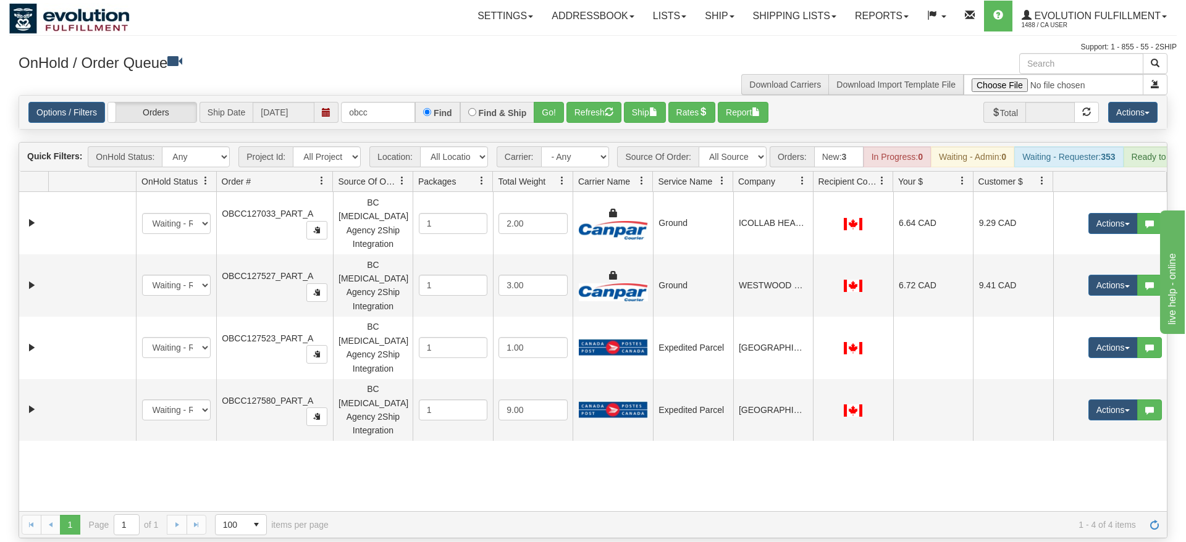
click at [453, 53] on div at bounding box center [592, 52] width 1167 height 1
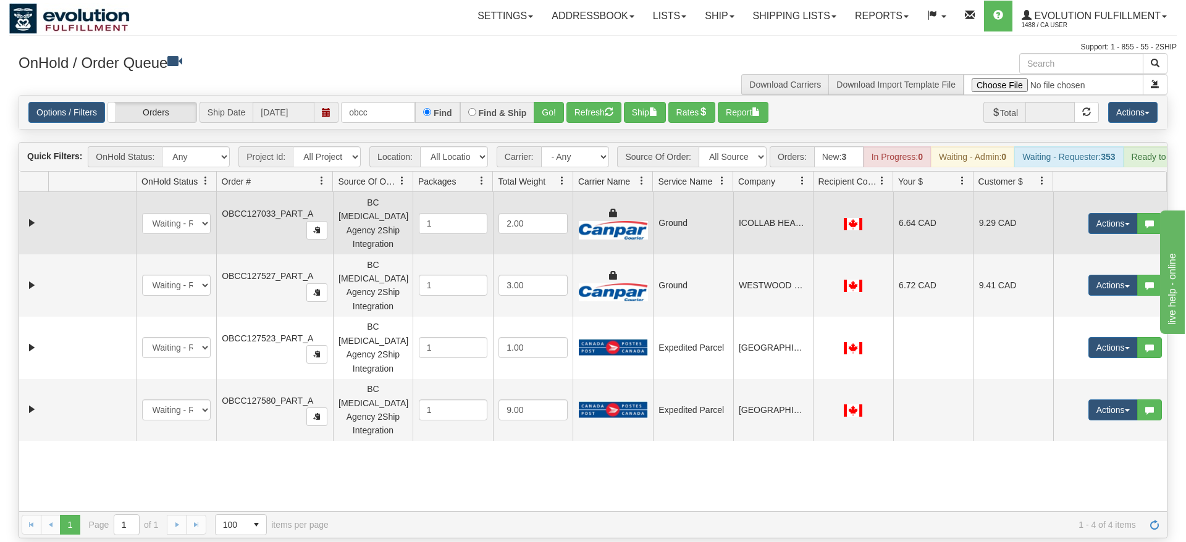
click at [111, 199] on td at bounding box center [92, 223] width 88 height 62
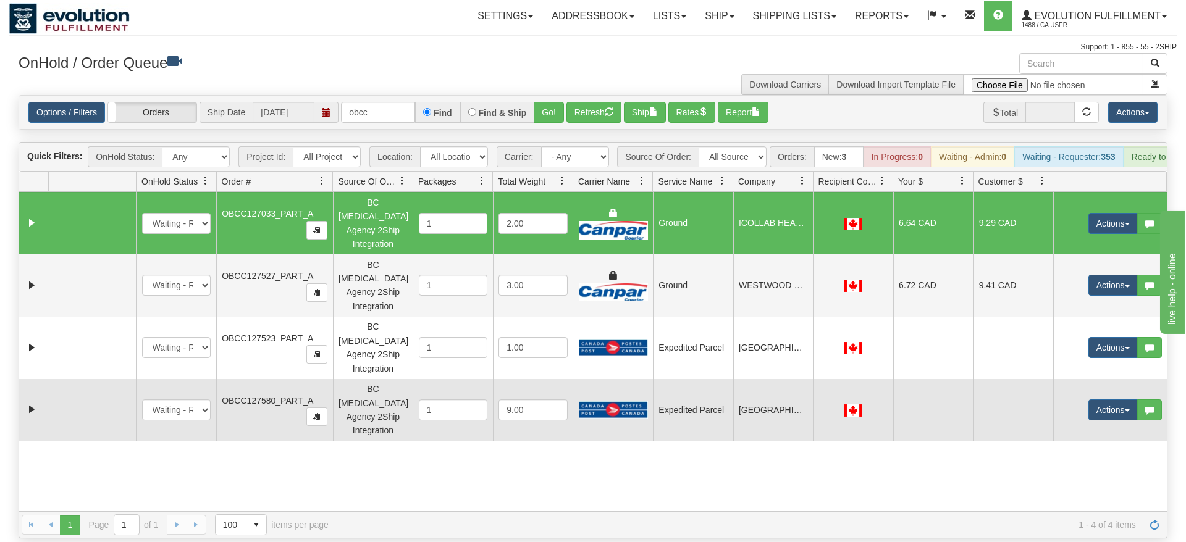
click at [93, 379] on td at bounding box center [92, 410] width 88 height 62
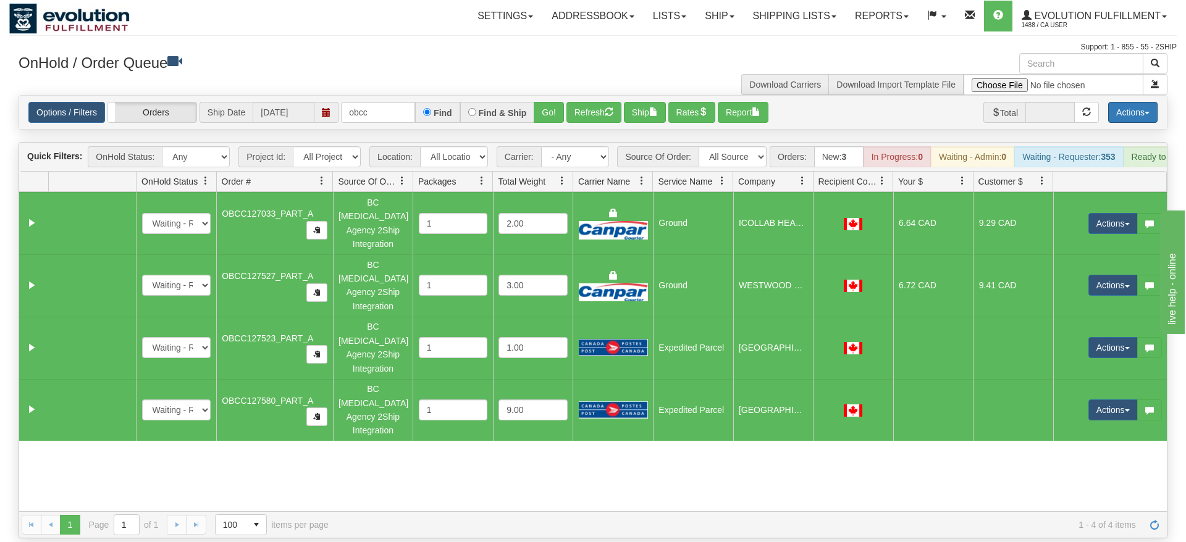
click at [1149, 102] on button "Actions" at bounding box center [1132, 112] width 49 height 21
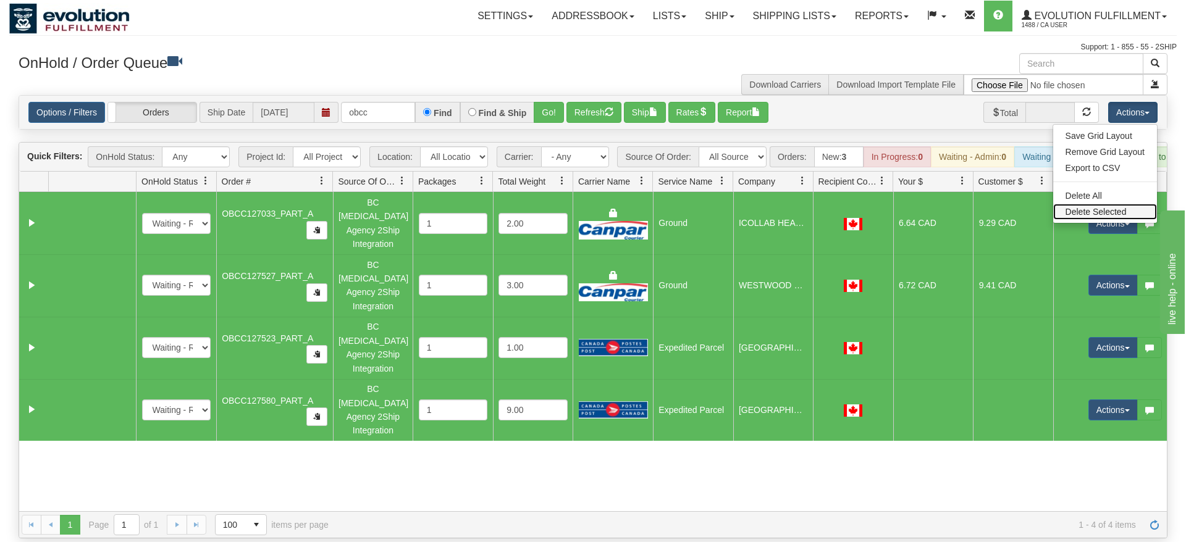
click at [1120, 204] on link "Delete Selected" at bounding box center [1105, 212] width 104 height 16
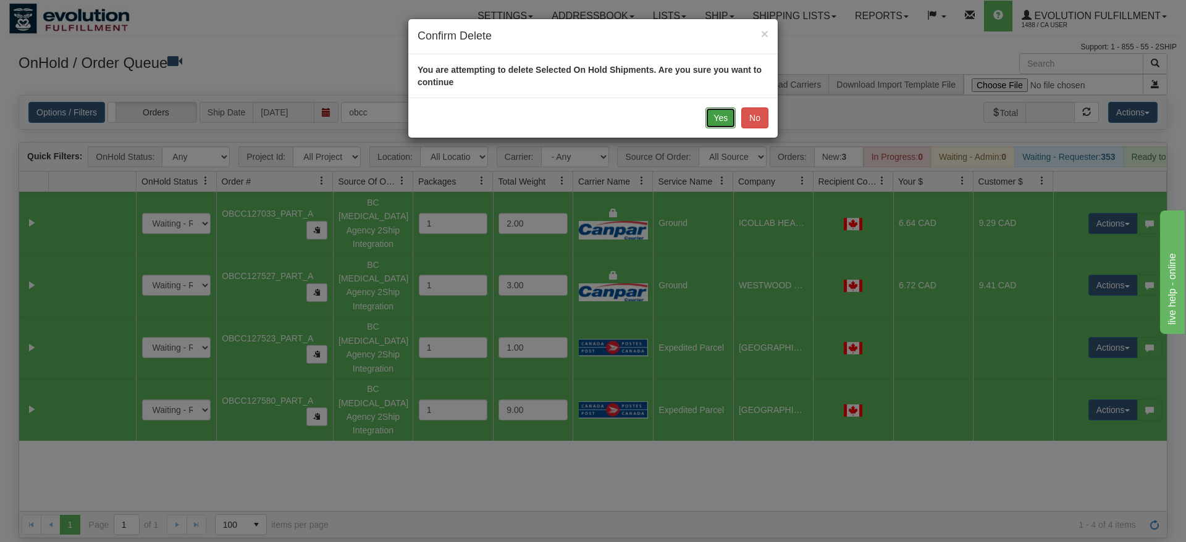
click at [723, 120] on button "Yes" at bounding box center [720, 117] width 30 height 21
